Goal: Browse casually

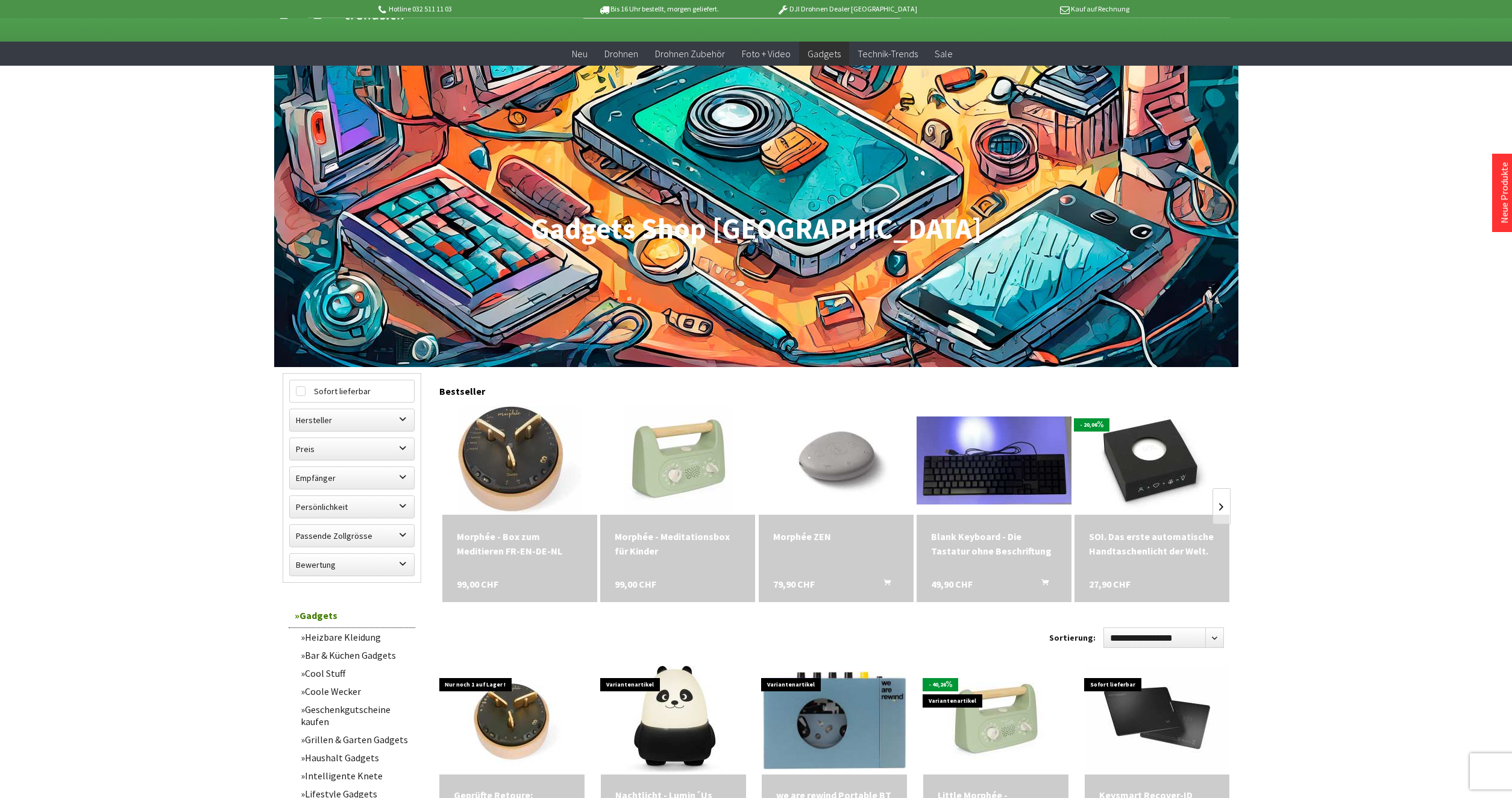
scroll to position [123, 0]
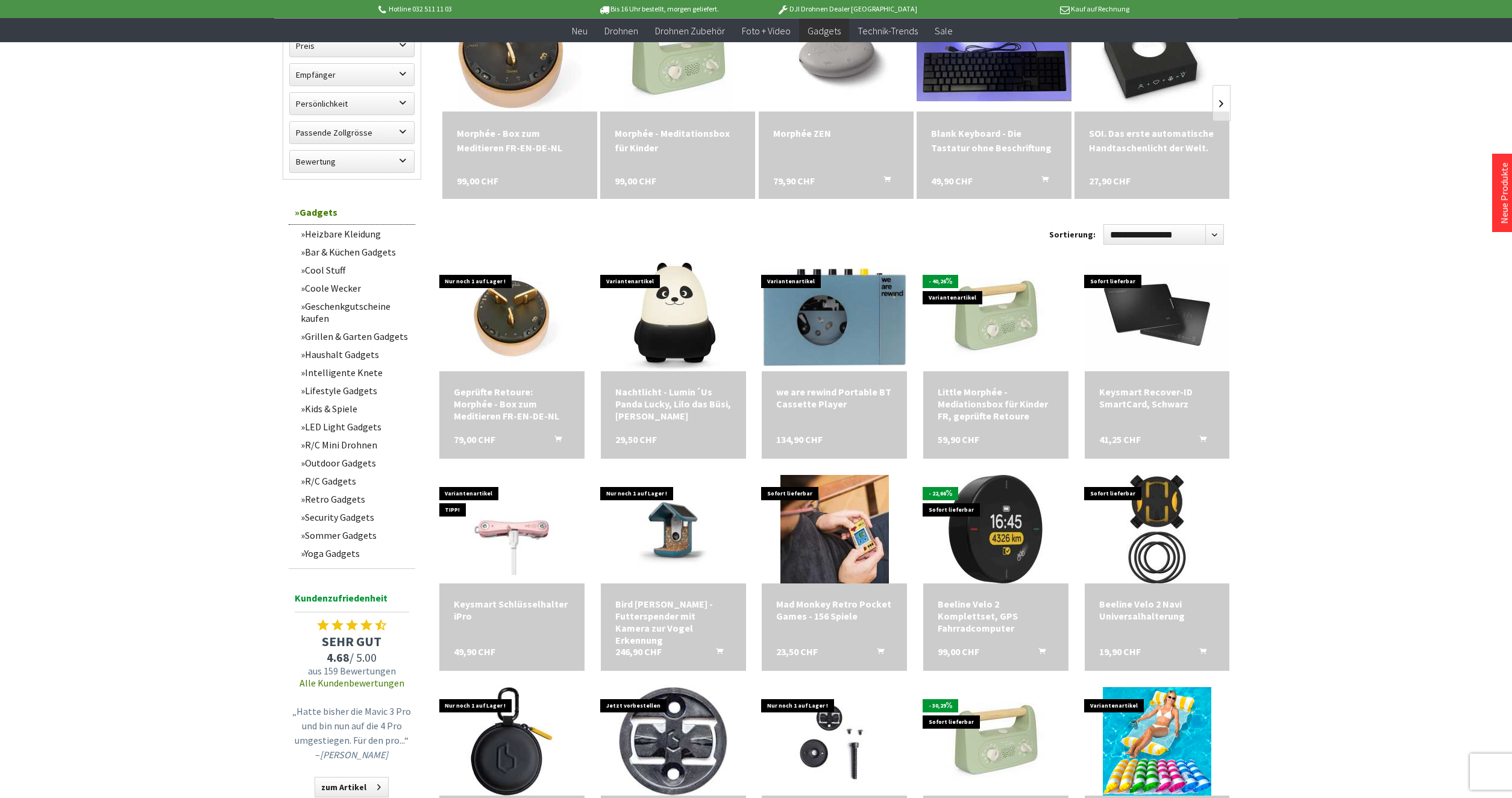
scroll to position [430, 0]
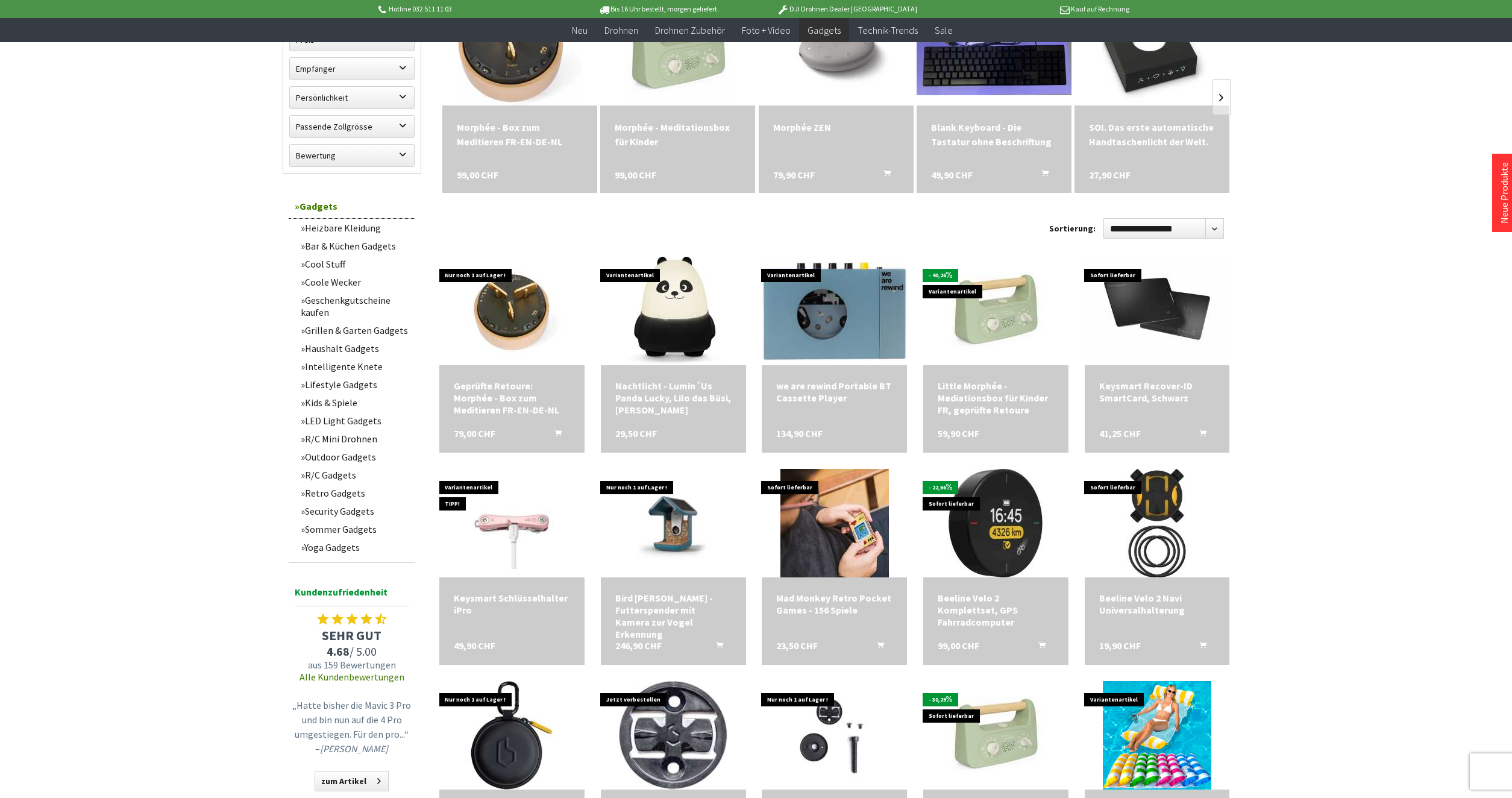
click at [345, 422] on link "LED Light Gadgets" at bounding box center [354, 420] width 121 height 18
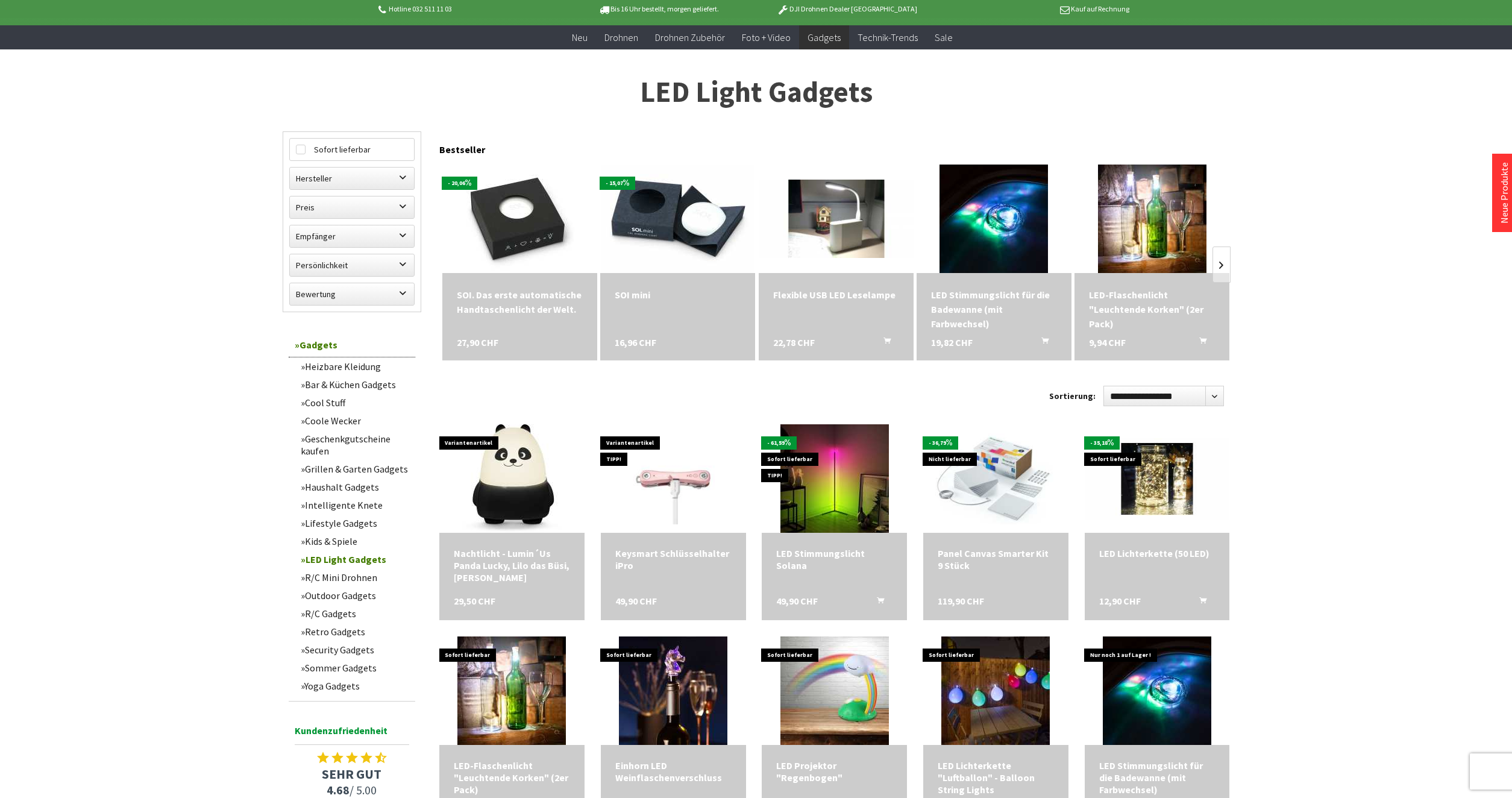
scroll to position [123, 0]
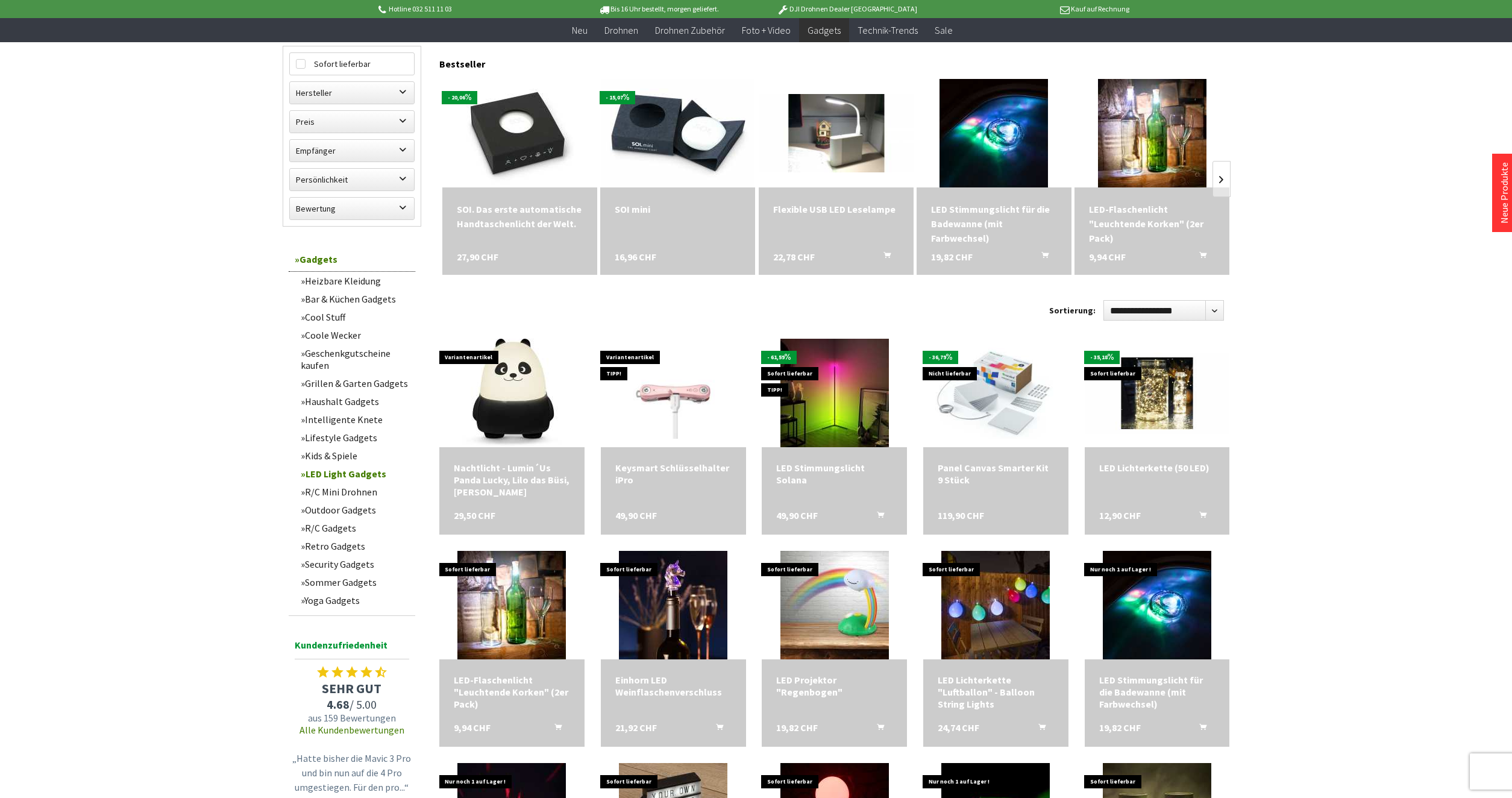
click at [318, 530] on link "R/C Gadgets" at bounding box center [354, 527] width 121 height 18
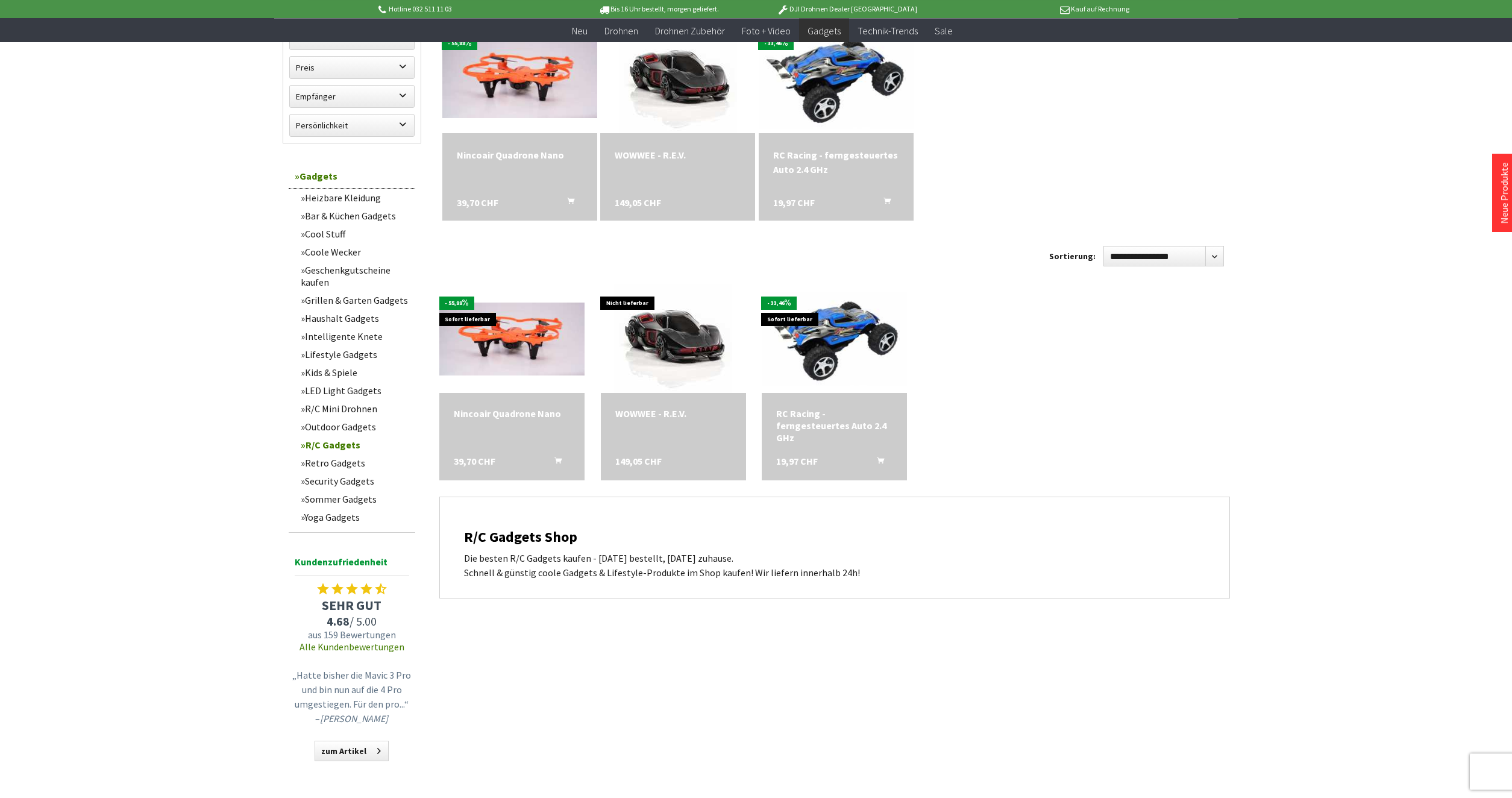
scroll to position [185, 0]
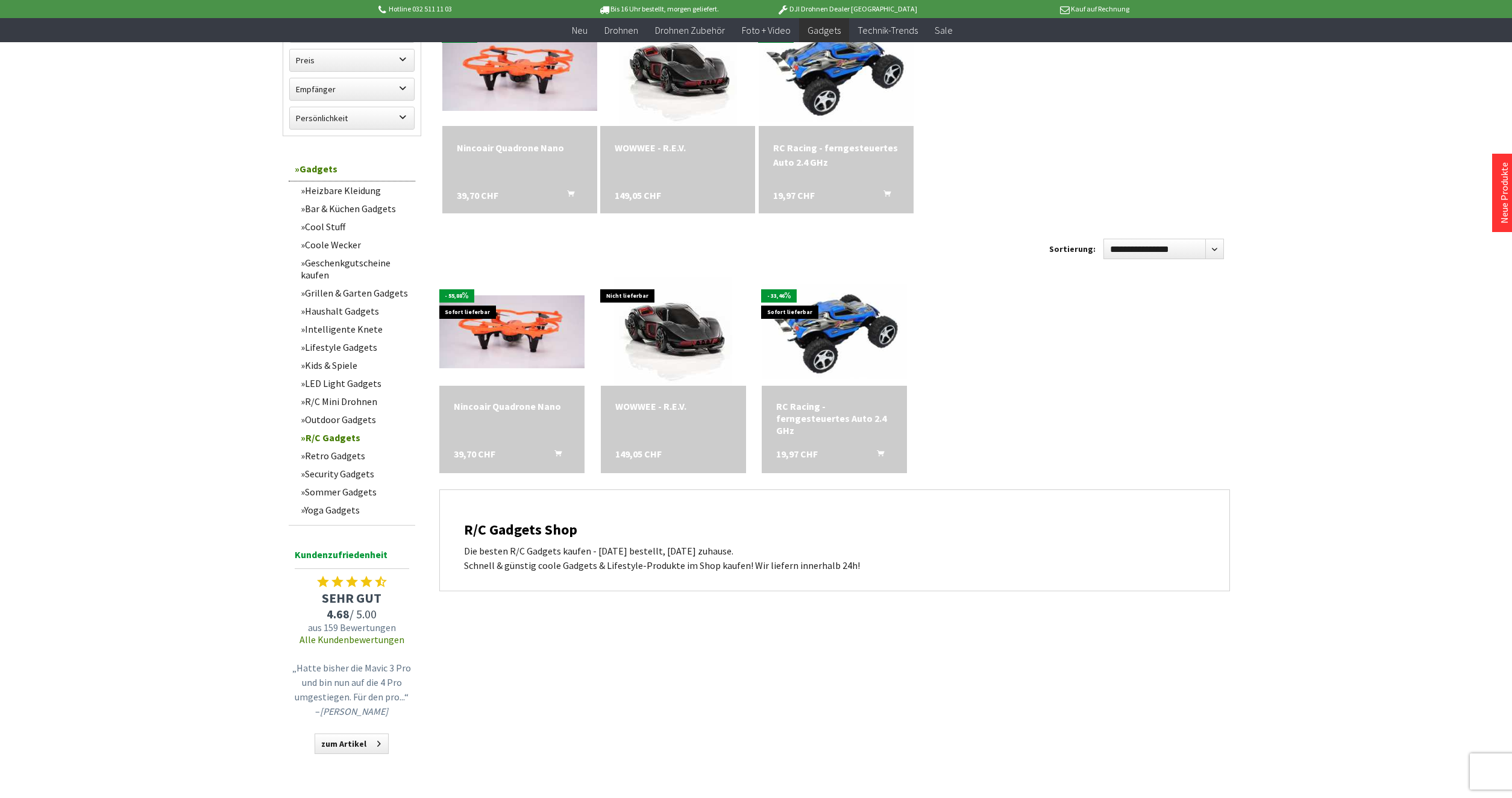
click at [333, 457] on link "Retro Gadgets" at bounding box center [354, 455] width 121 height 18
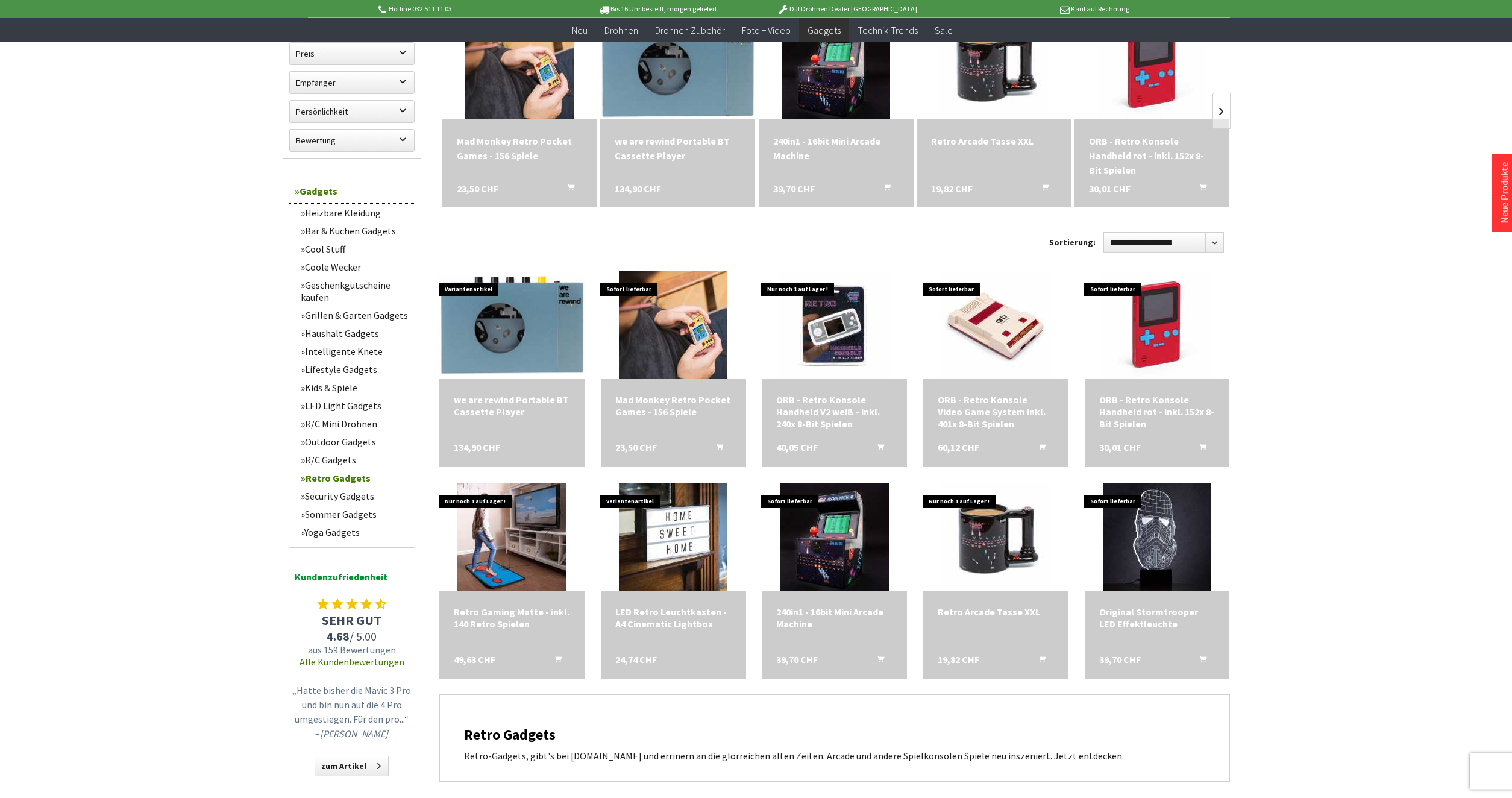
scroll to position [185, 0]
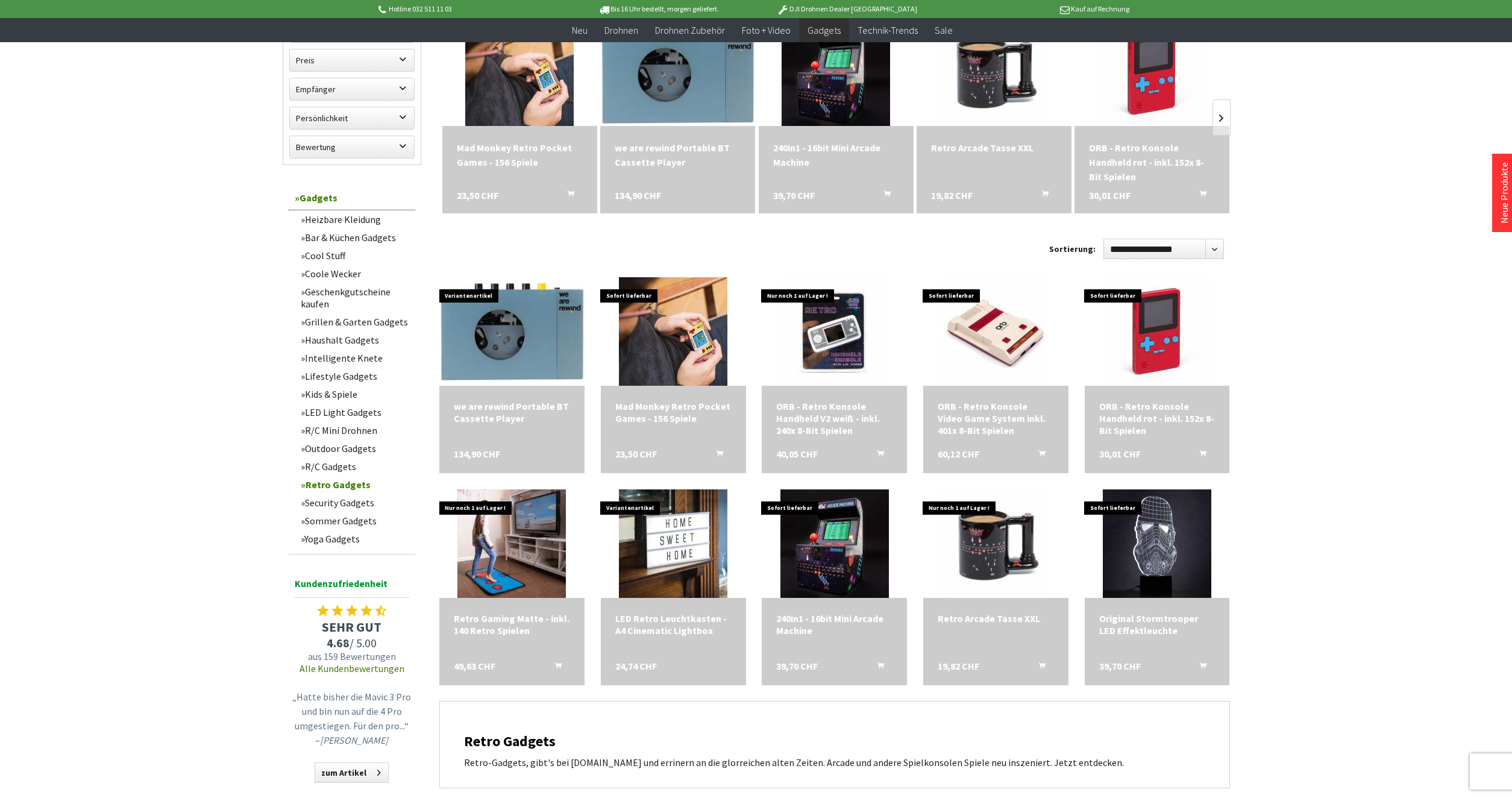
click at [331, 256] on link "Cool Stuff" at bounding box center [354, 255] width 121 height 18
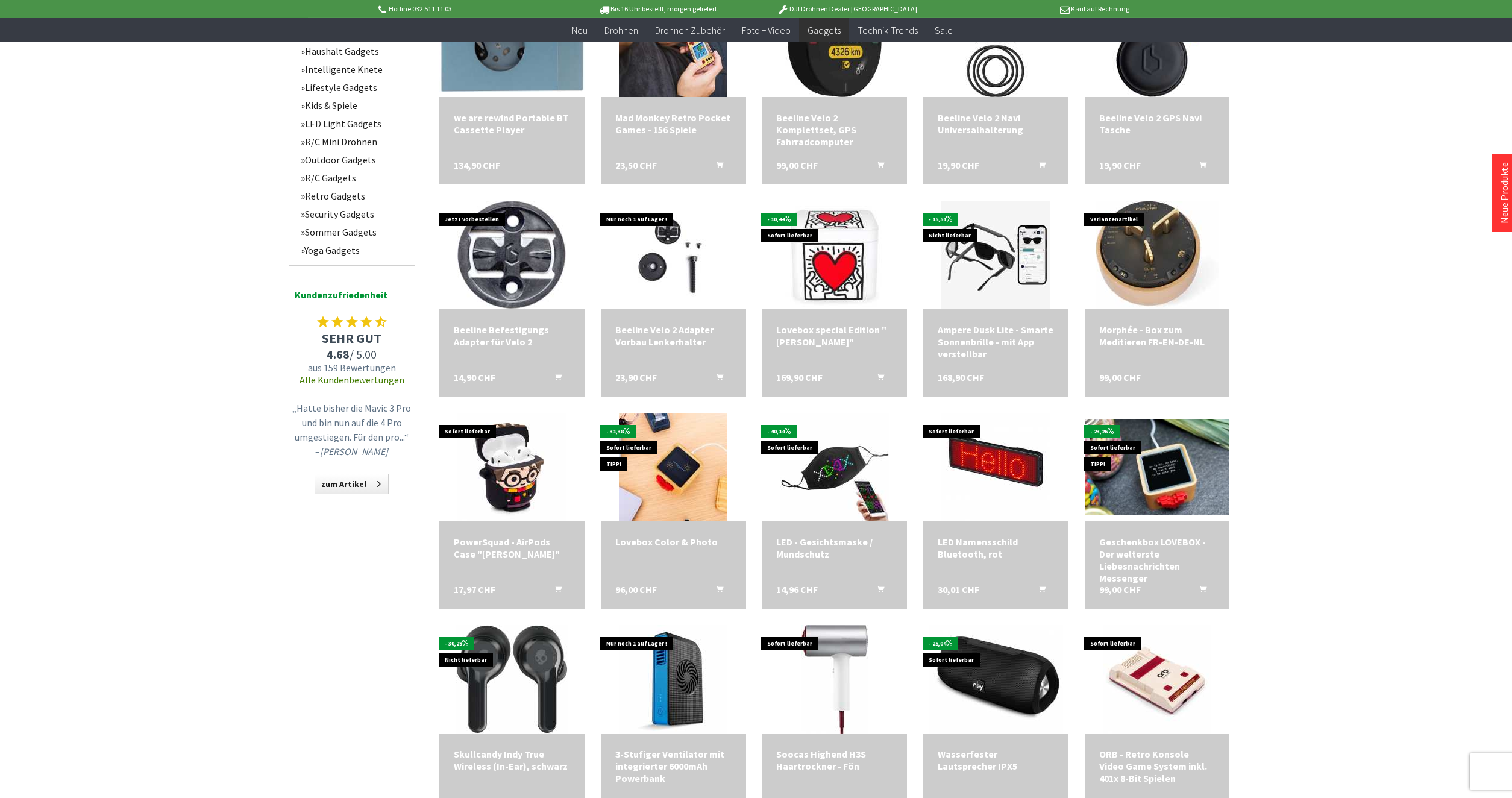
scroll to position [492, 0]
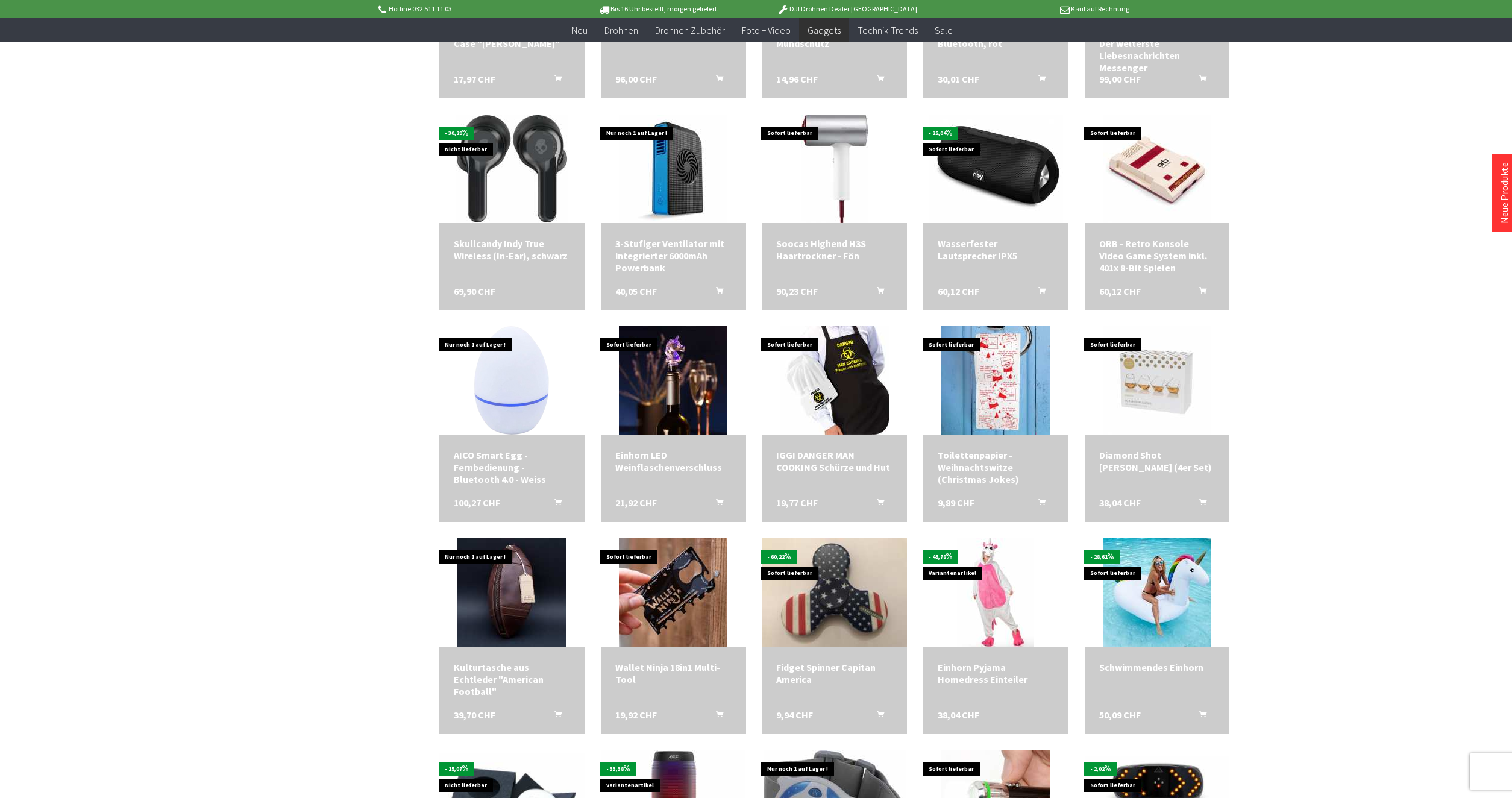
scroll to position [1230, 0]
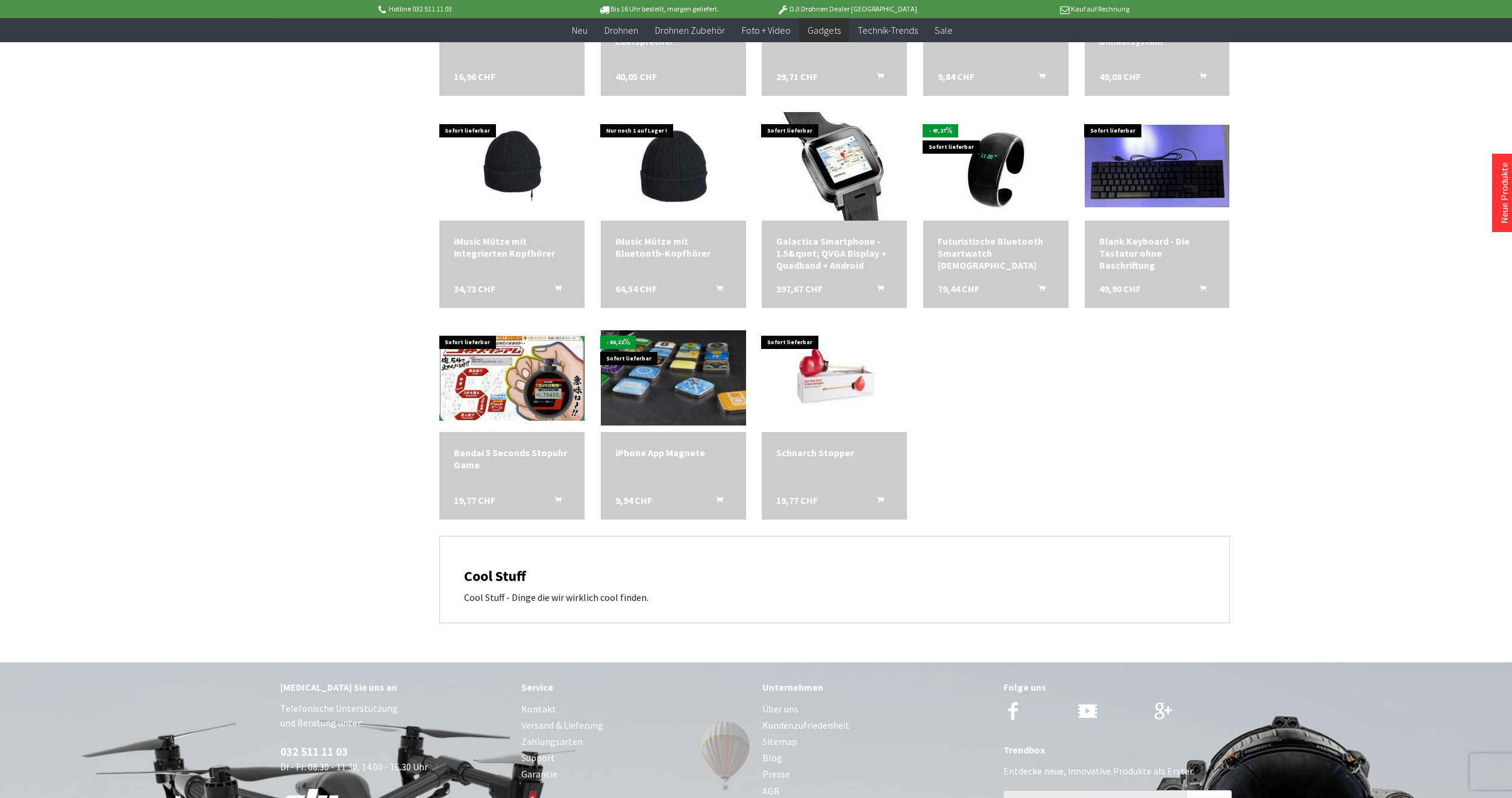
scroll to position [1844, 0]
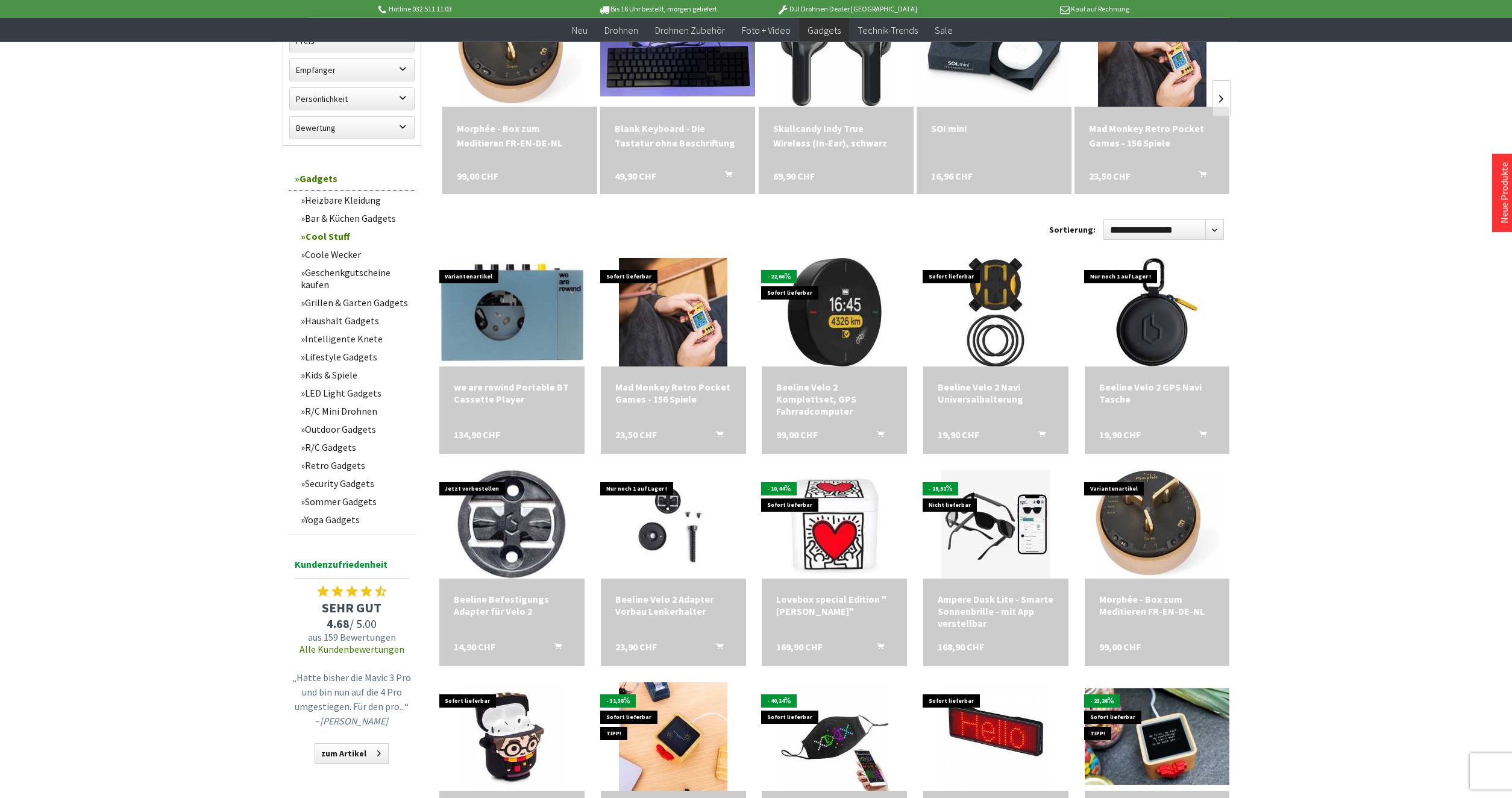
scroll to position [123, 0]
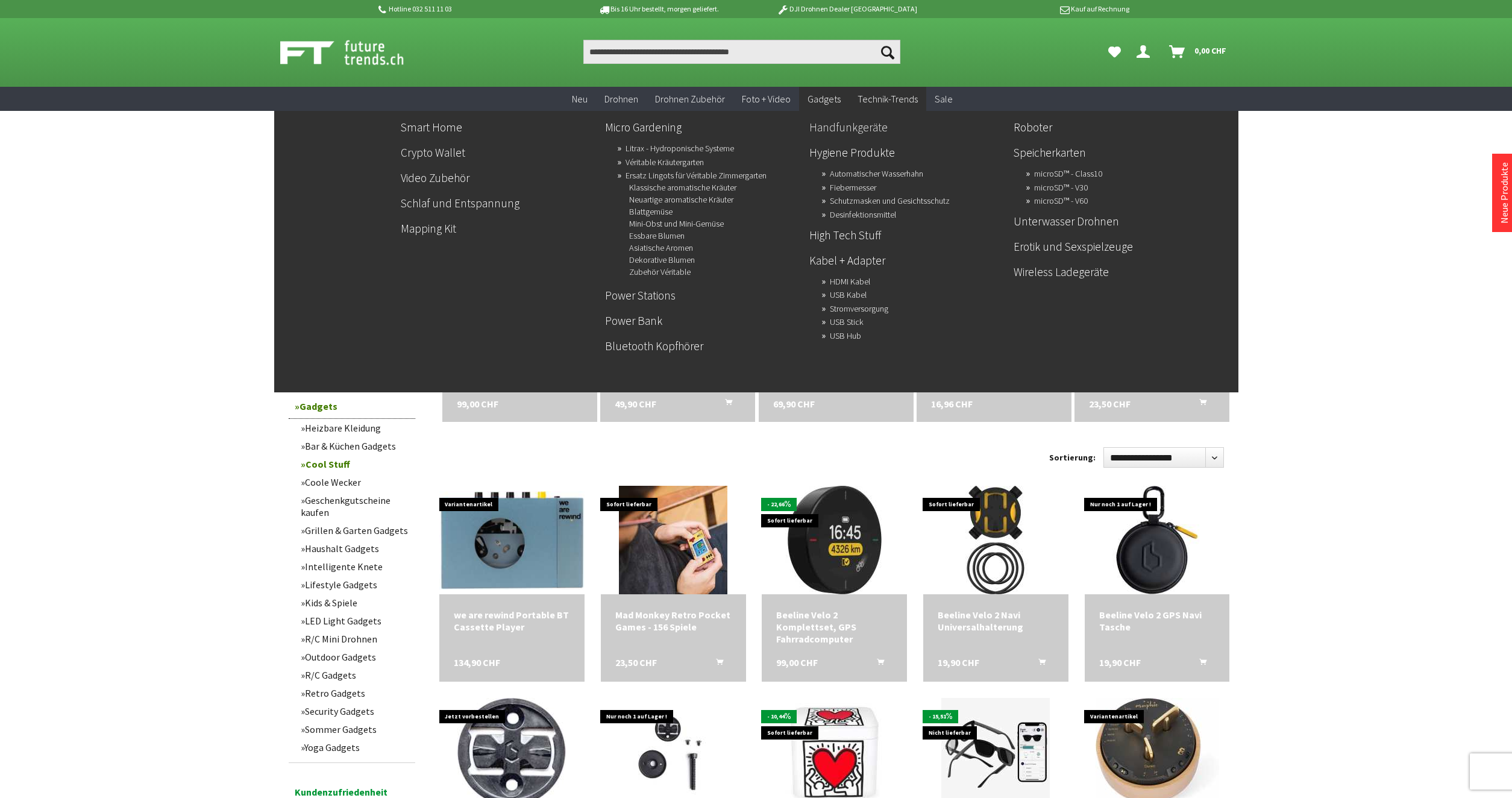
click at [874, 127] on link "Handfunkgeräte" at bounding box center [906, 127] width 194 height 20
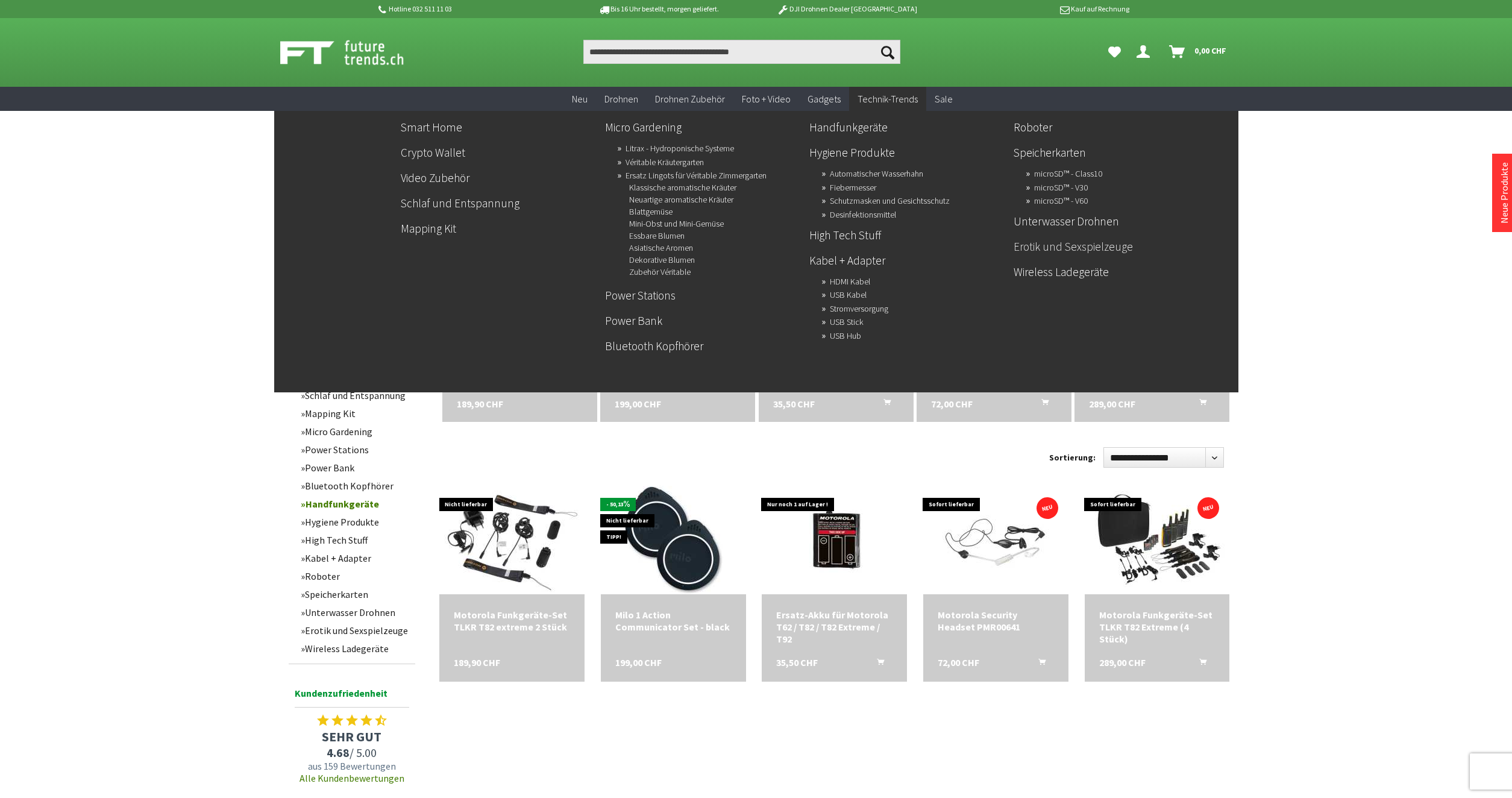
click at [1080, 243] on link "Erotik und Sexspielzeuge" at bounding box center [1110, 246] width 194 height 20
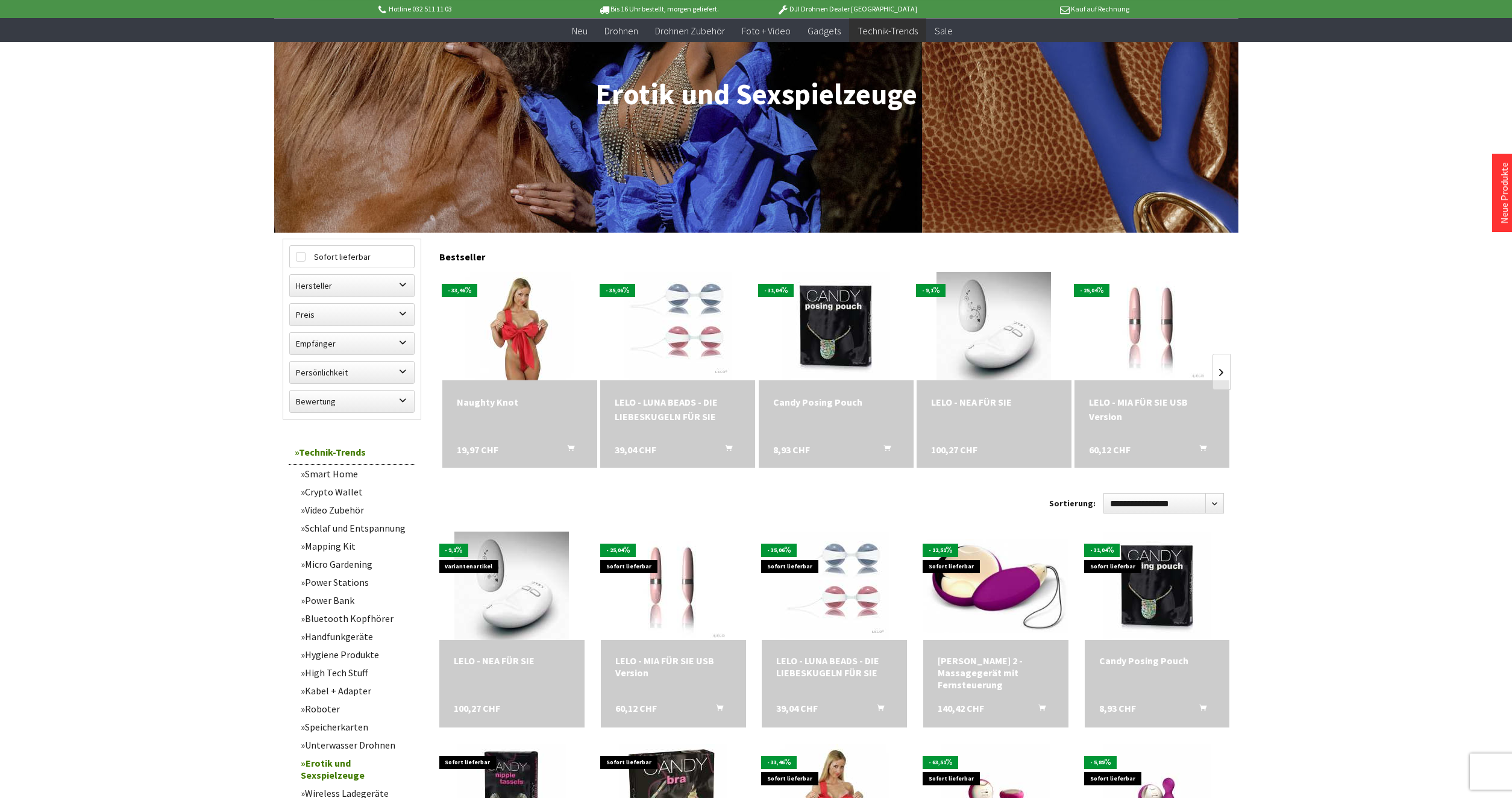
scroll to position [185, 0]
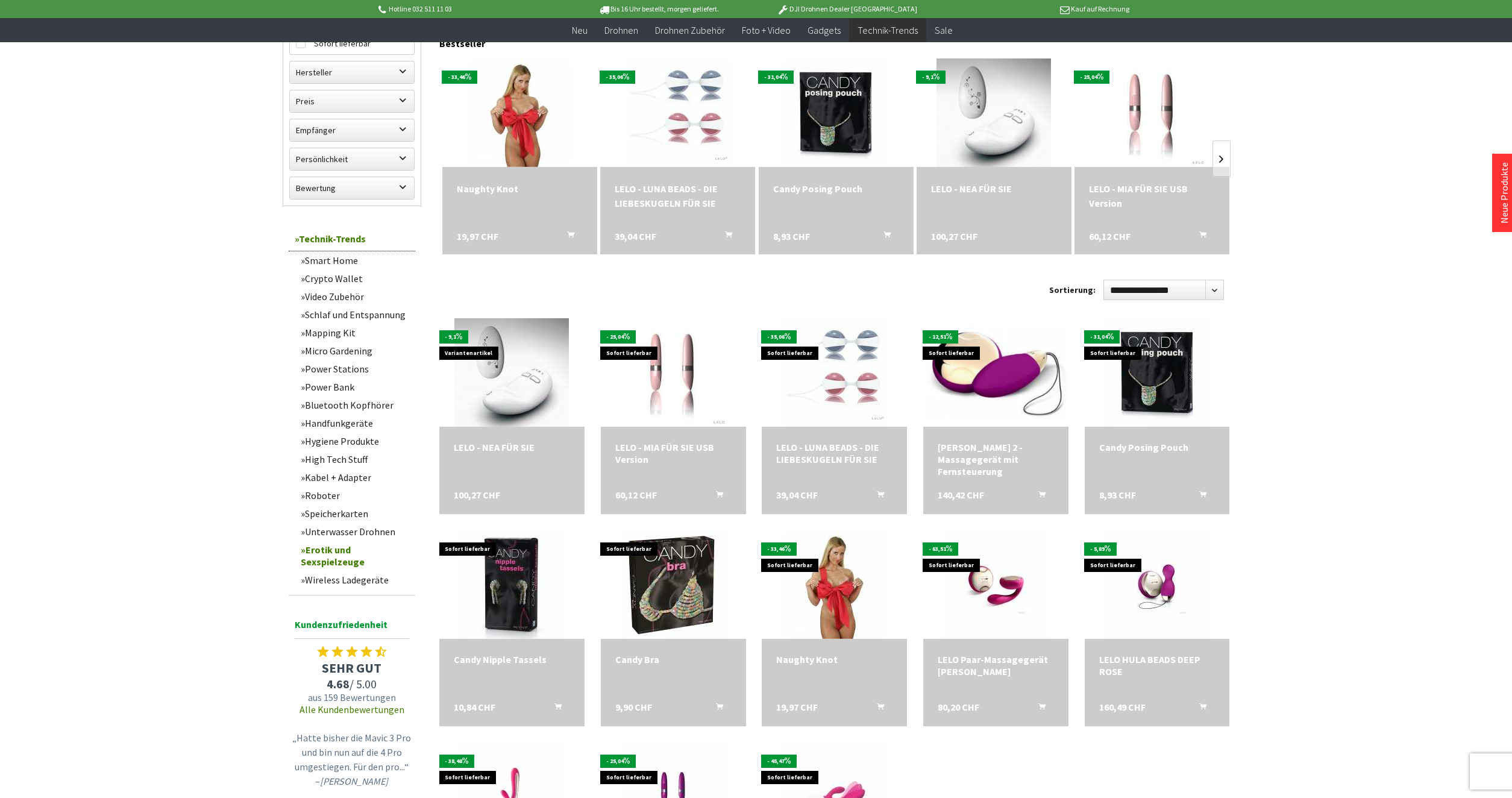
scroll to position [615, 0]
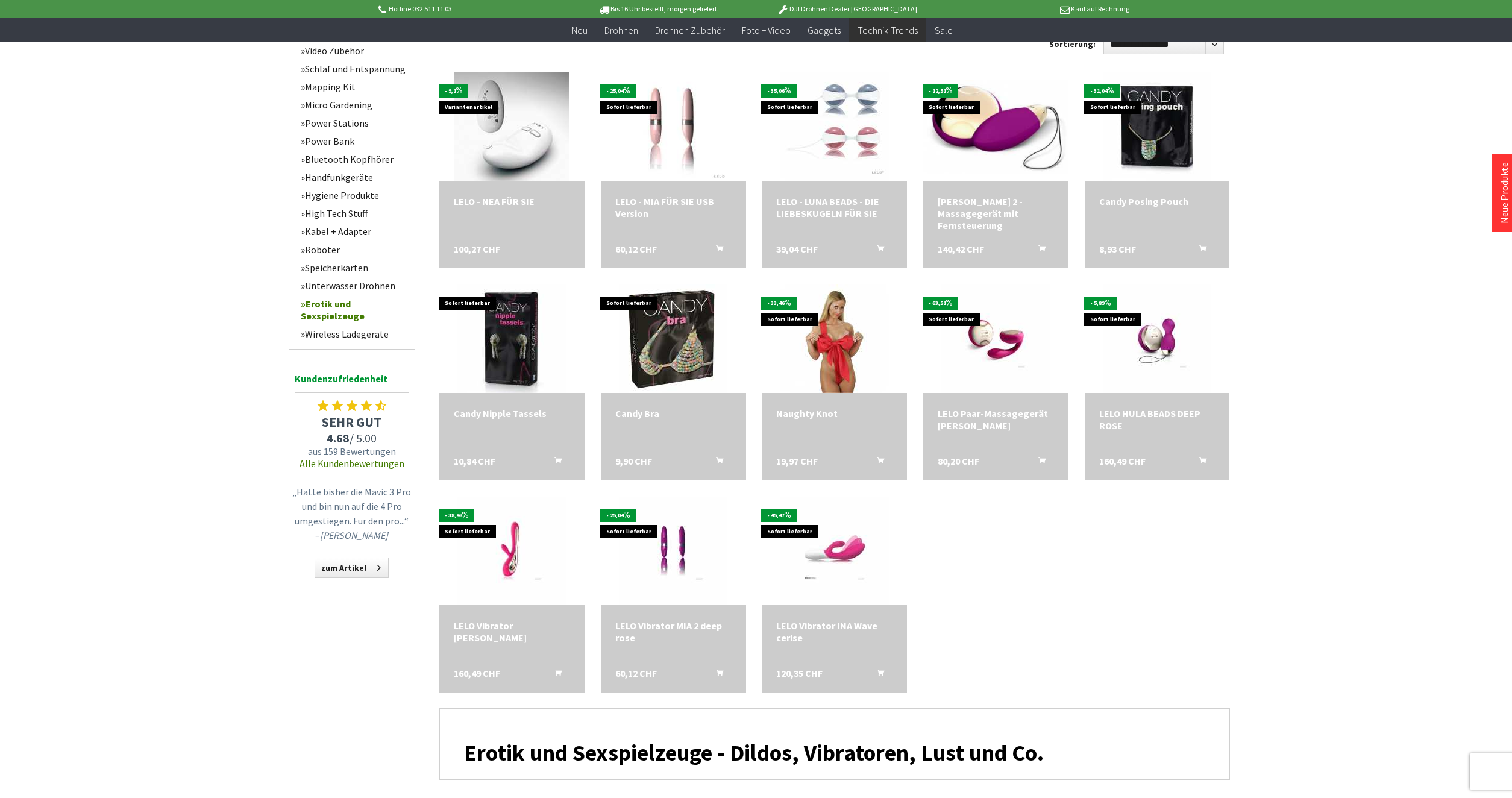
scroll to position [300, 0]
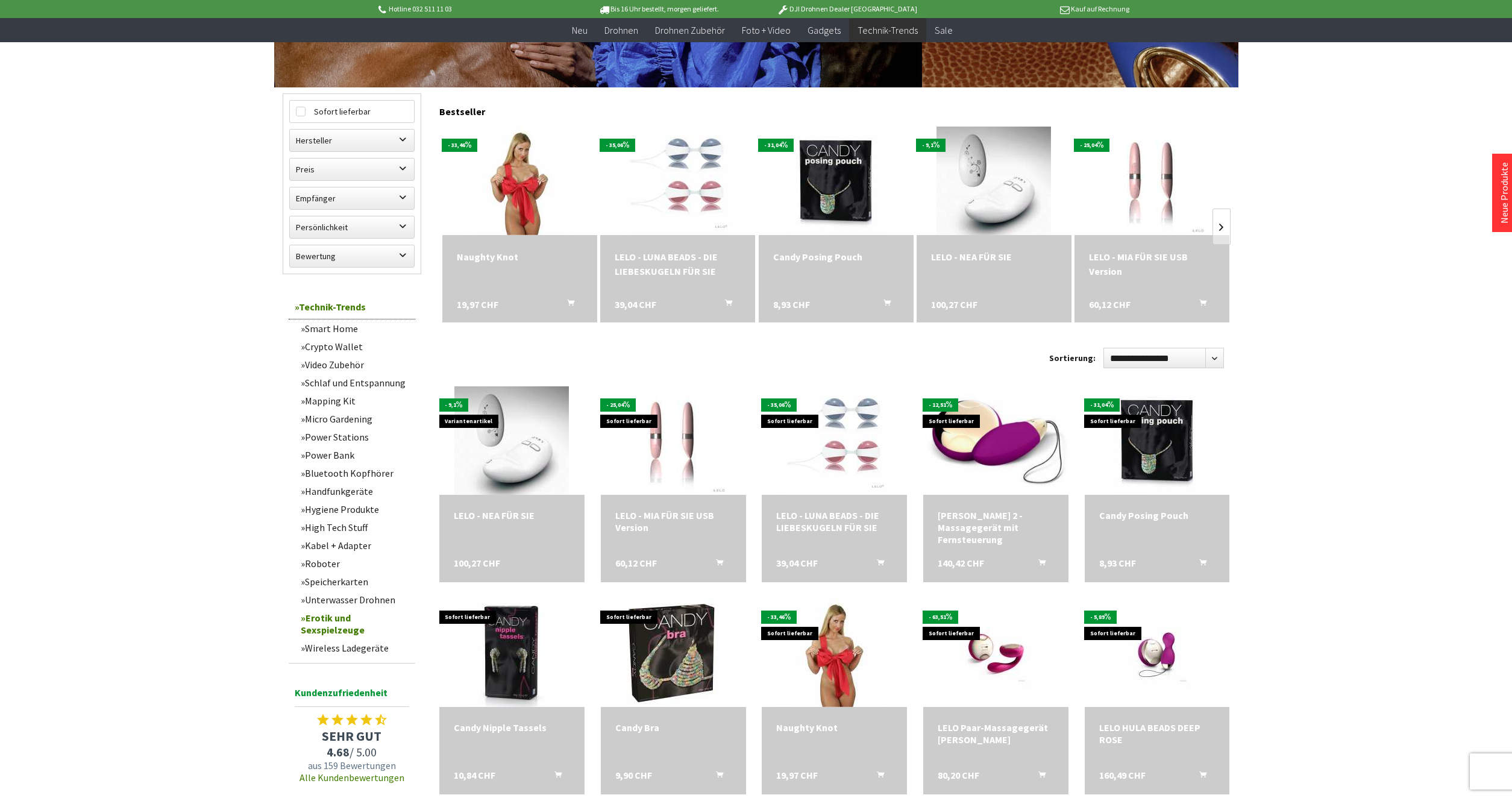
scroll to position [1, 0]
